Goal: Use online tool/utility

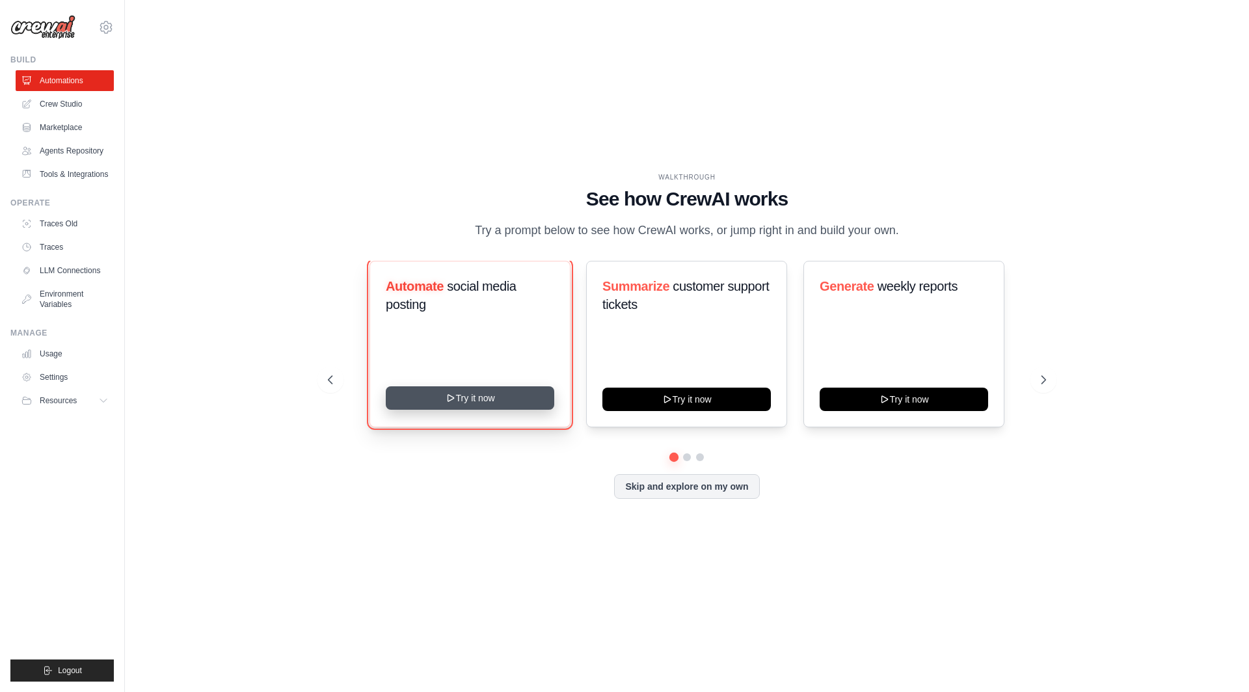
click at [476, 410] on button "Try it now" at bounding box center [470, 398] width 169 height 23
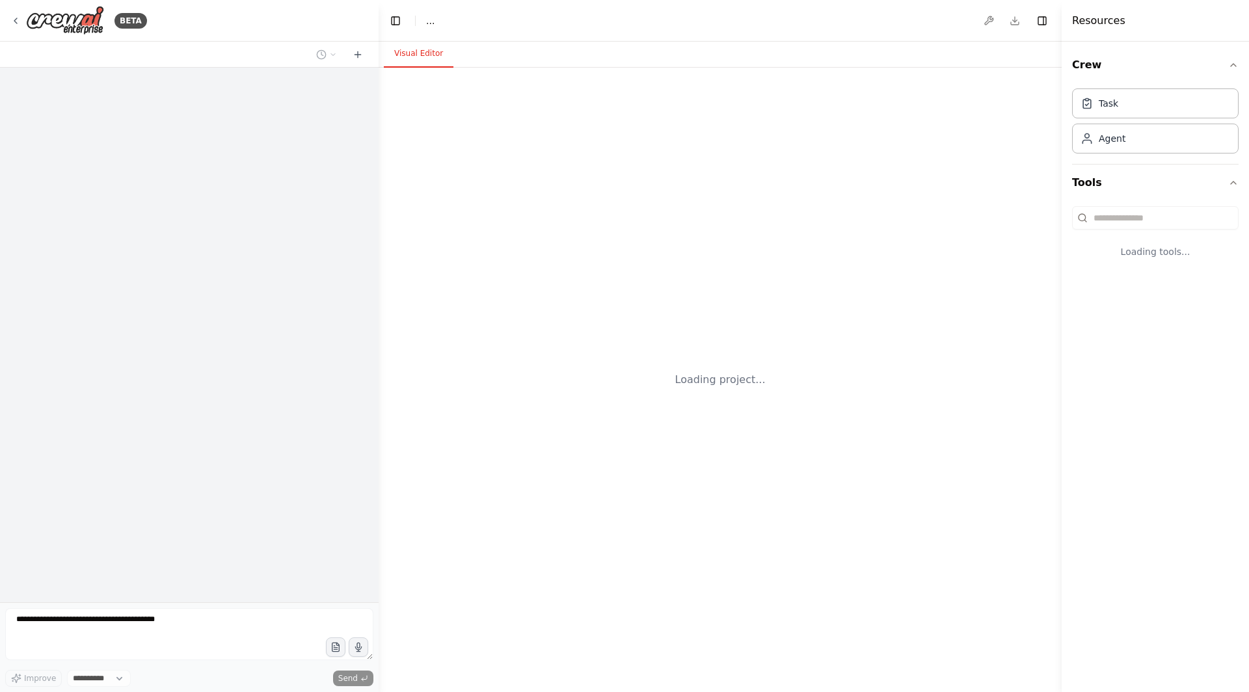
select select "****"
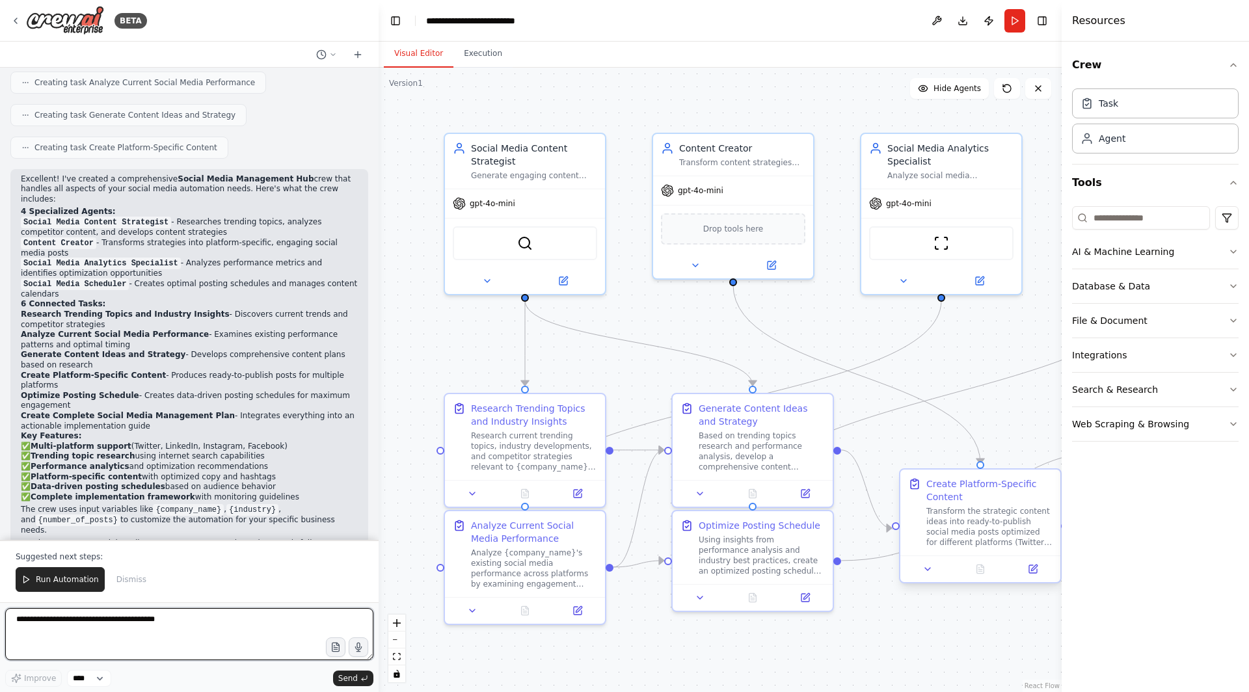
scroll to position [1503, 0]
